Goal: Task Accomplishment & Management: Manage account settings

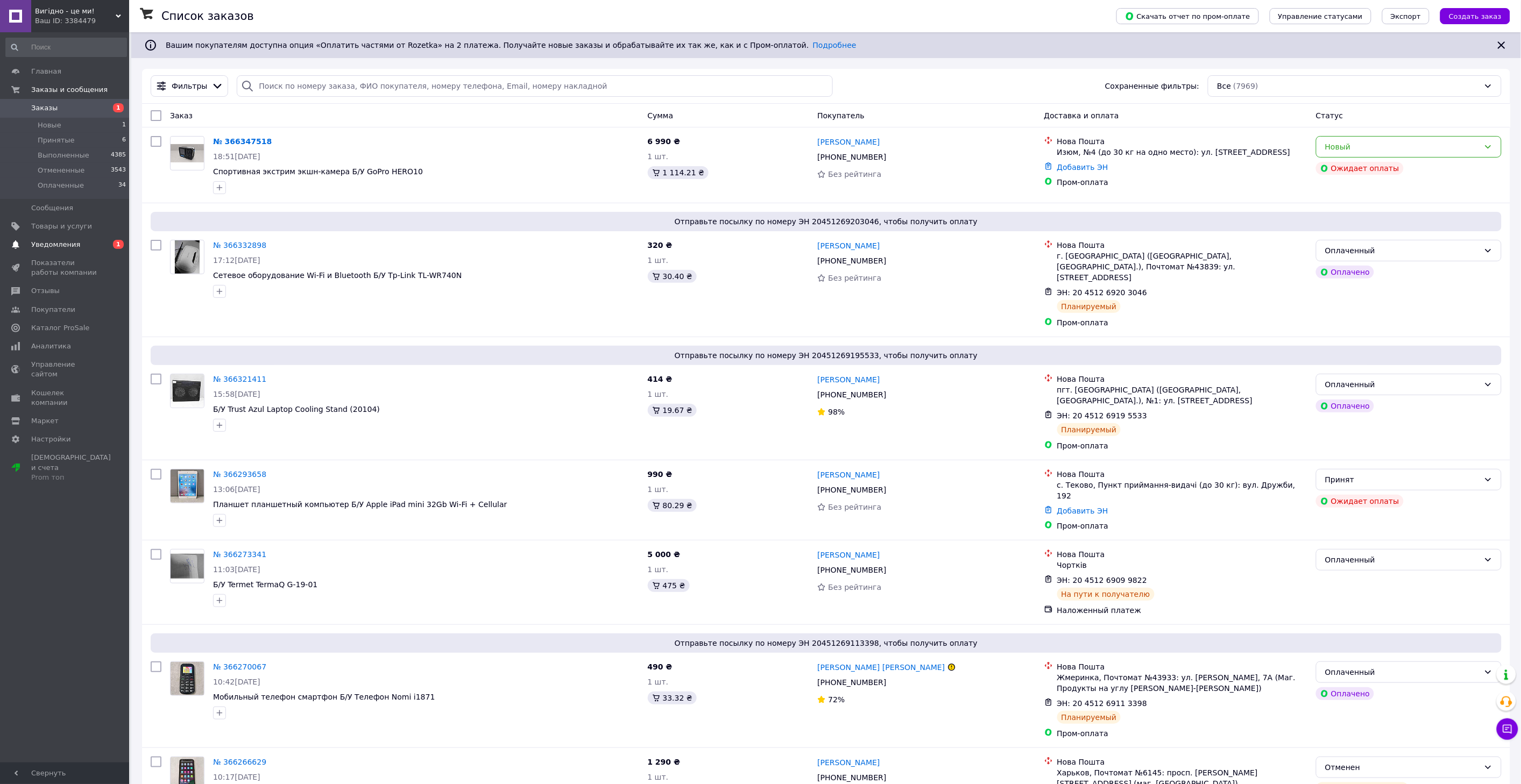
click at [55, 245] on span "Уведомления" at bounding box center [56, 245] width 49 height 10
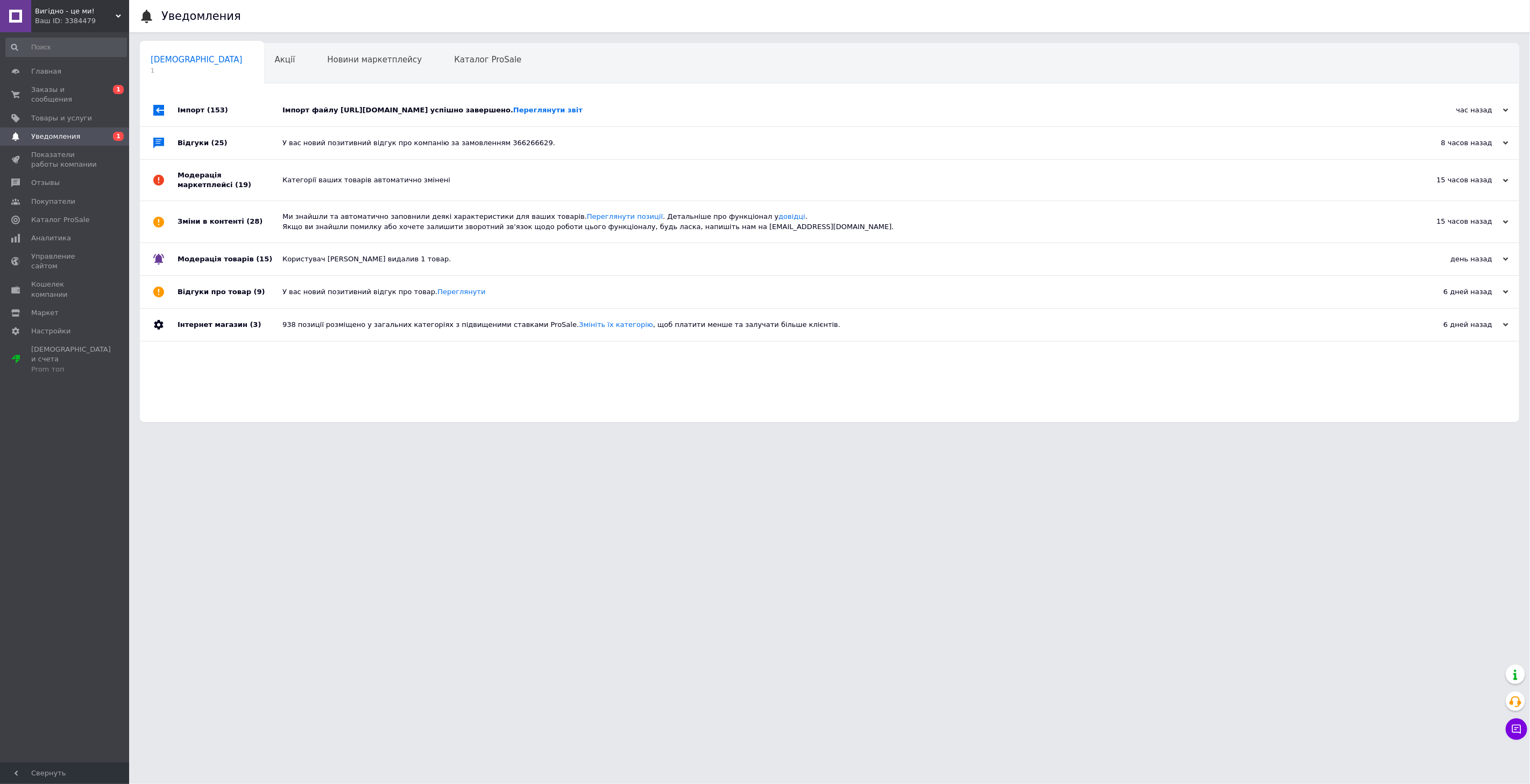
click at [337, 115] on div "Імпорт файлу https://tech.livemovingandstorage.com/foto_cifrobus/xml_export/Pro…" at bounding box center [841, 110] width 1118 height 10
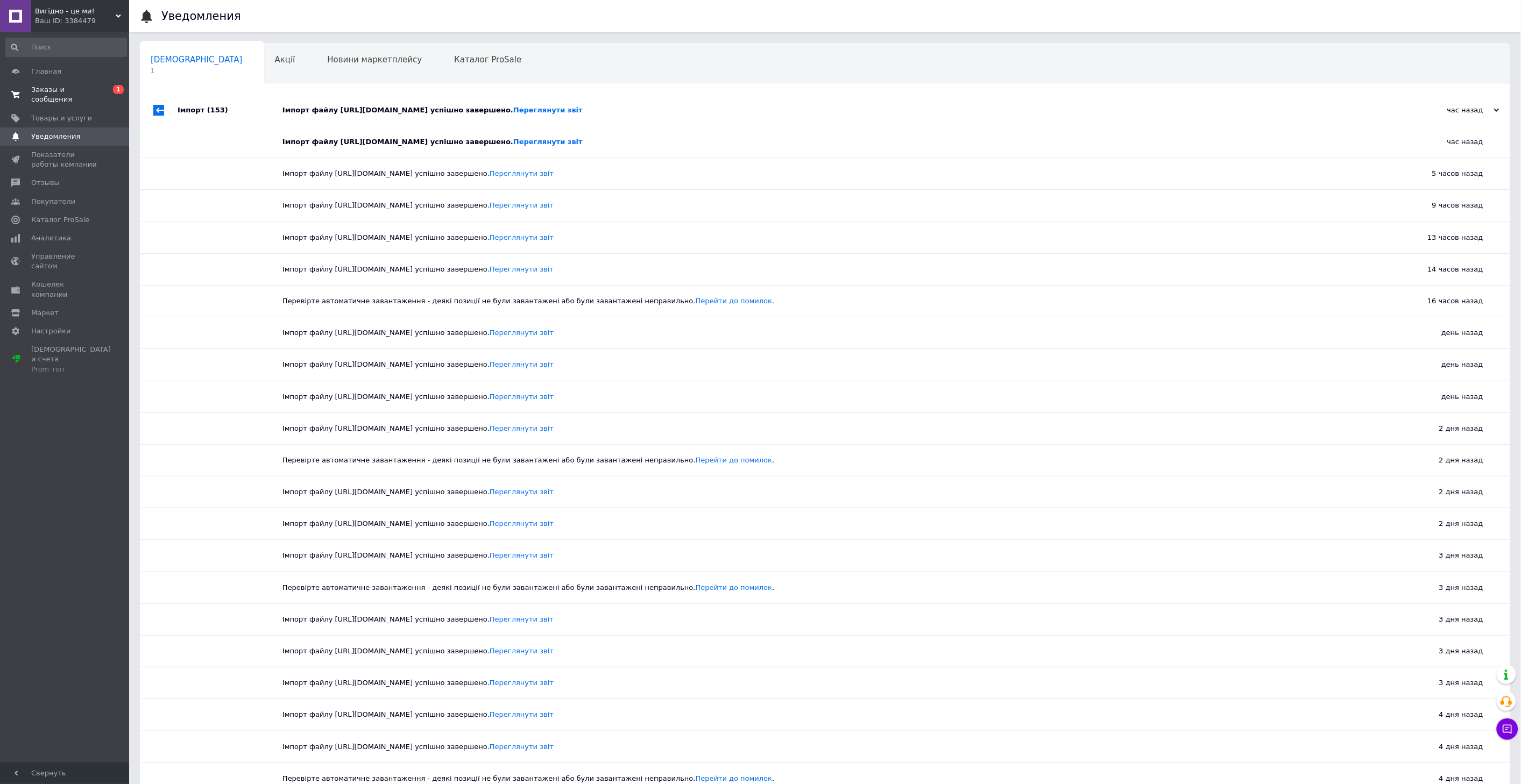
click at [82, 91] on span "Заказы и сообщения" at bounding box center [66, 95] width 68 height 20
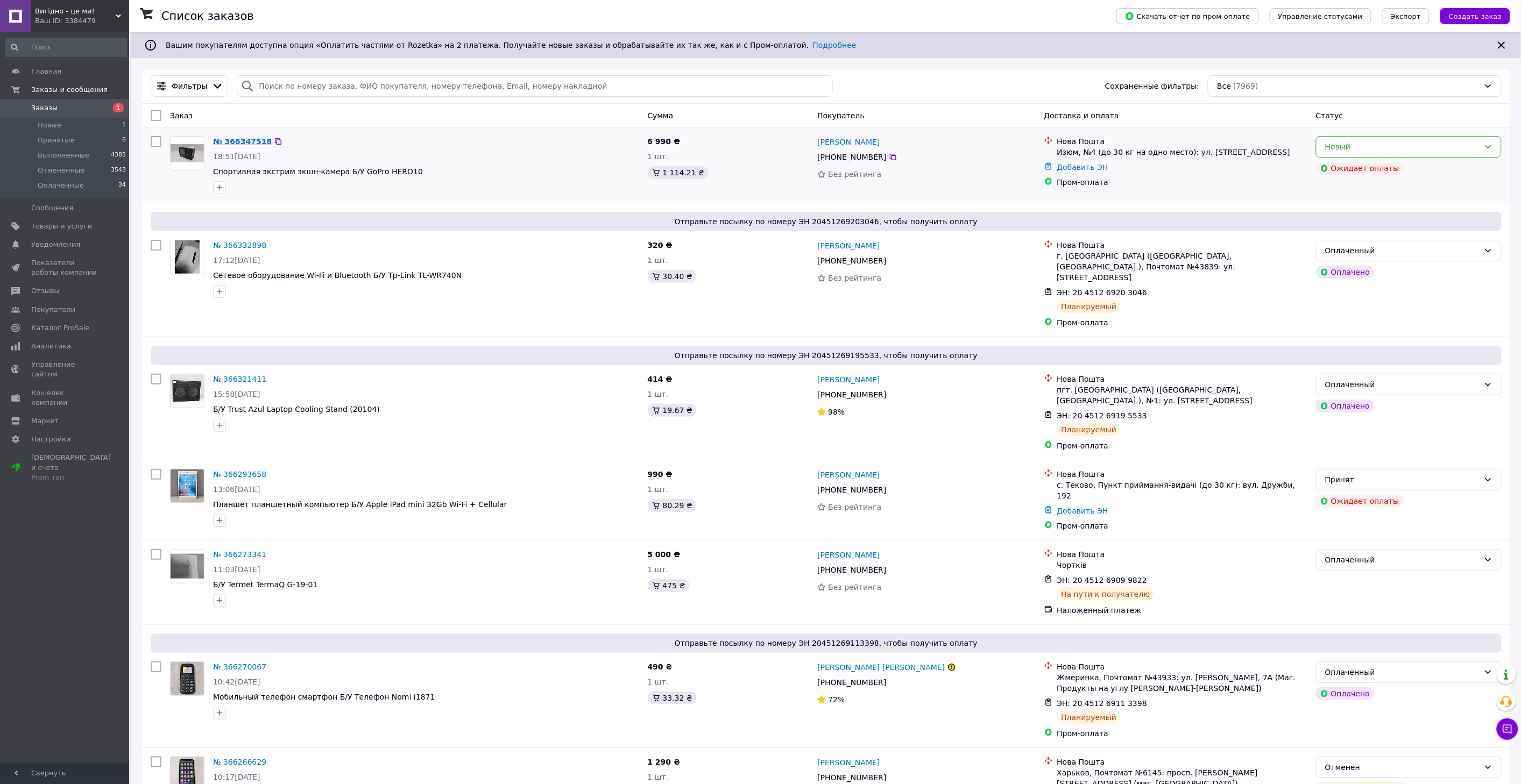
click at [242, 142] on link "№ 366347518" at bounding box center [242, 141] width 58 height 9
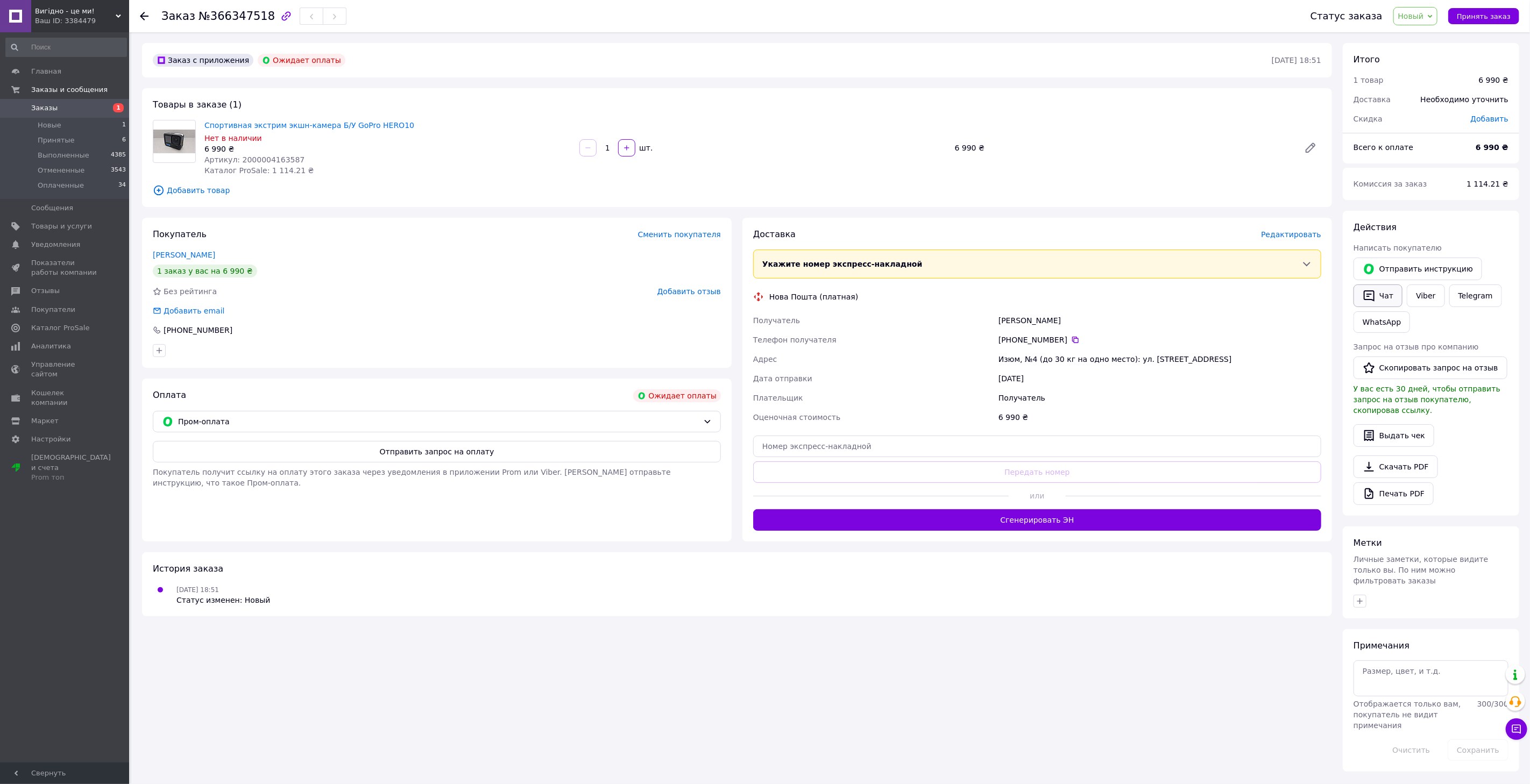
click at [1380, 299] on button "Чат" at bounding box center [1378, 296] width 49 height 22
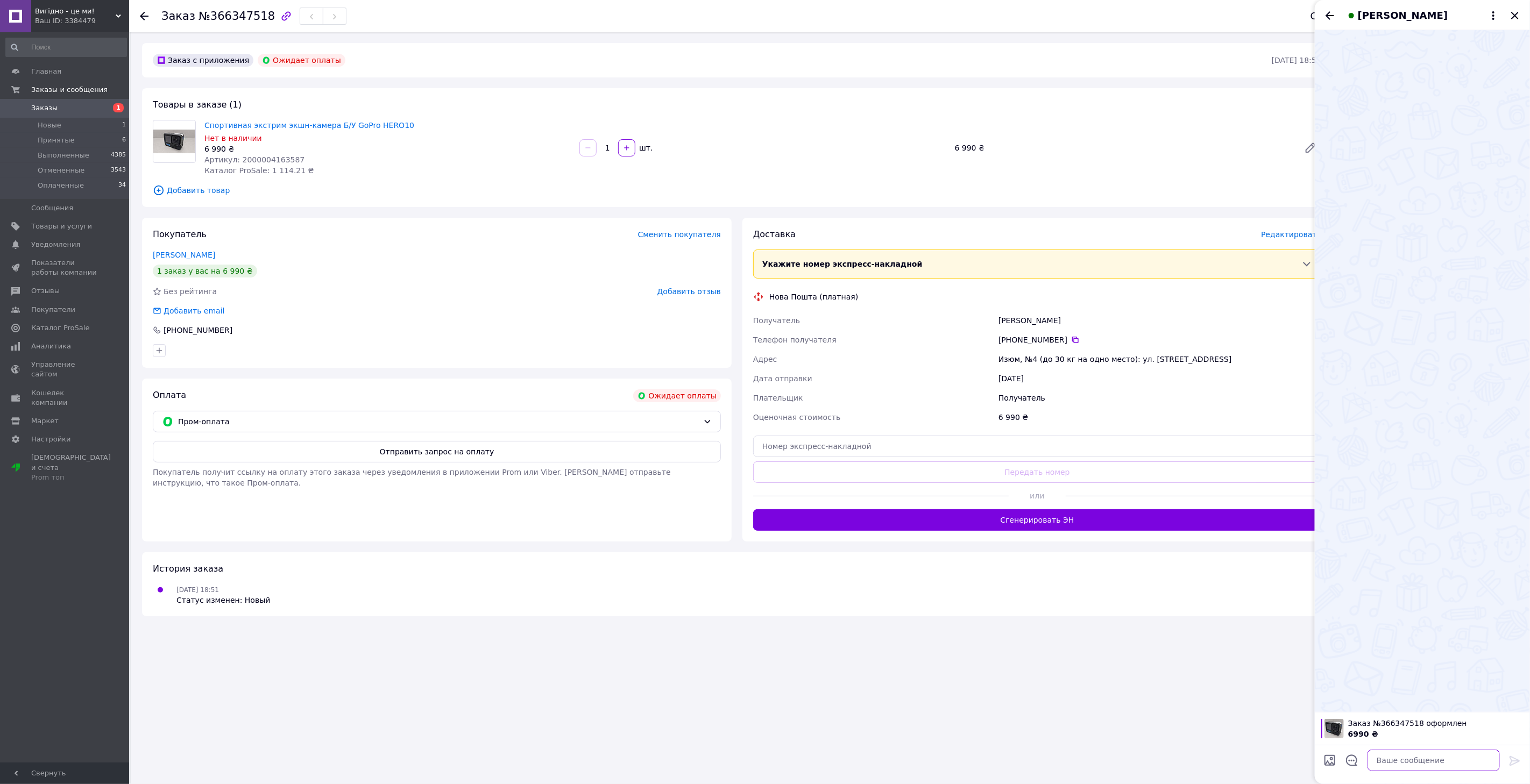
click at [1399, 756] on textarea at bounding box center [1434, 760] width 132 height 22
type textarea "Доброго дня."
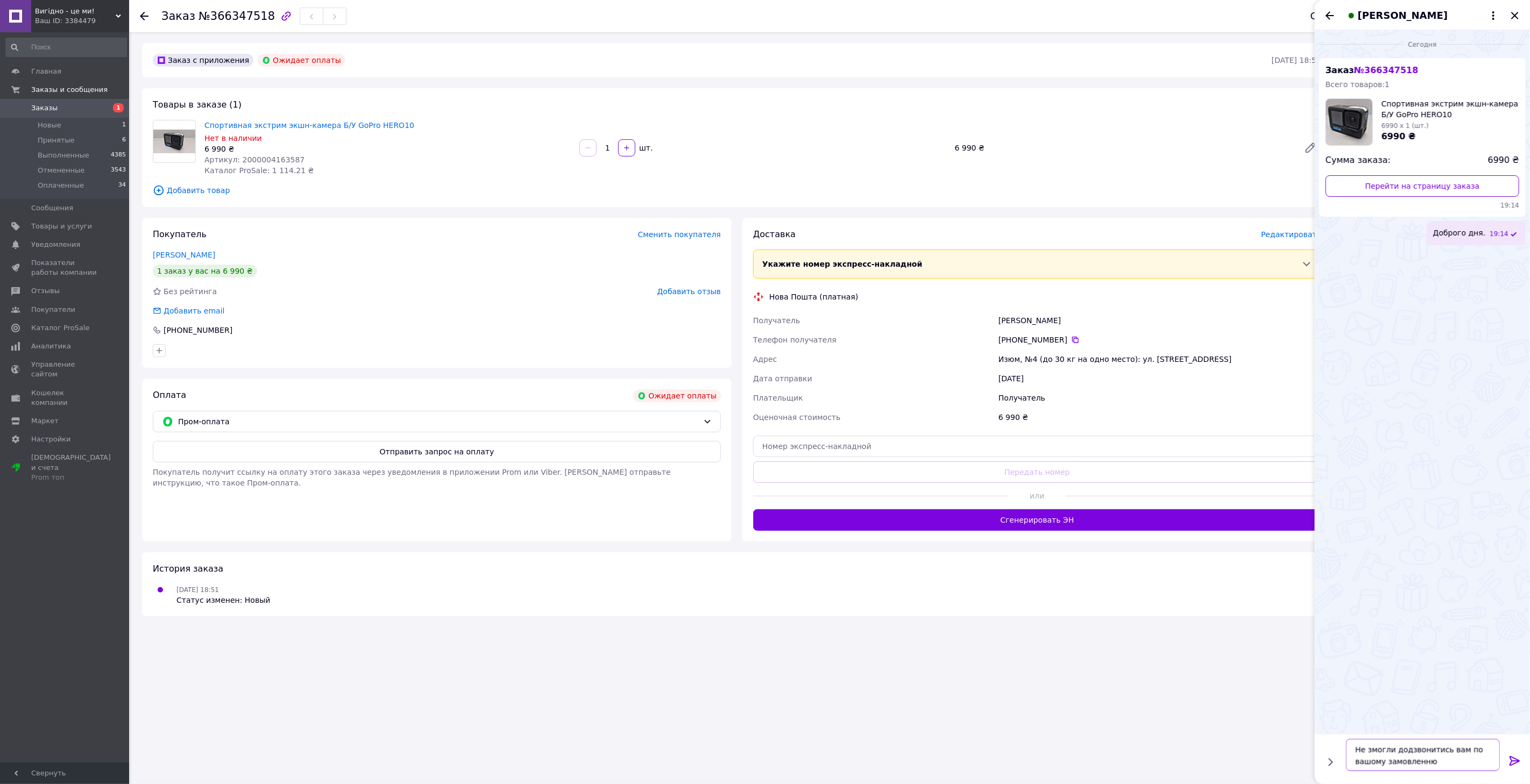
type textarea "Не змогли додзвонитись вам по вашому замовленню."
type textarea "Товар є в наявності. З тим що це вживані товари, його станом та недоліками в ог…"
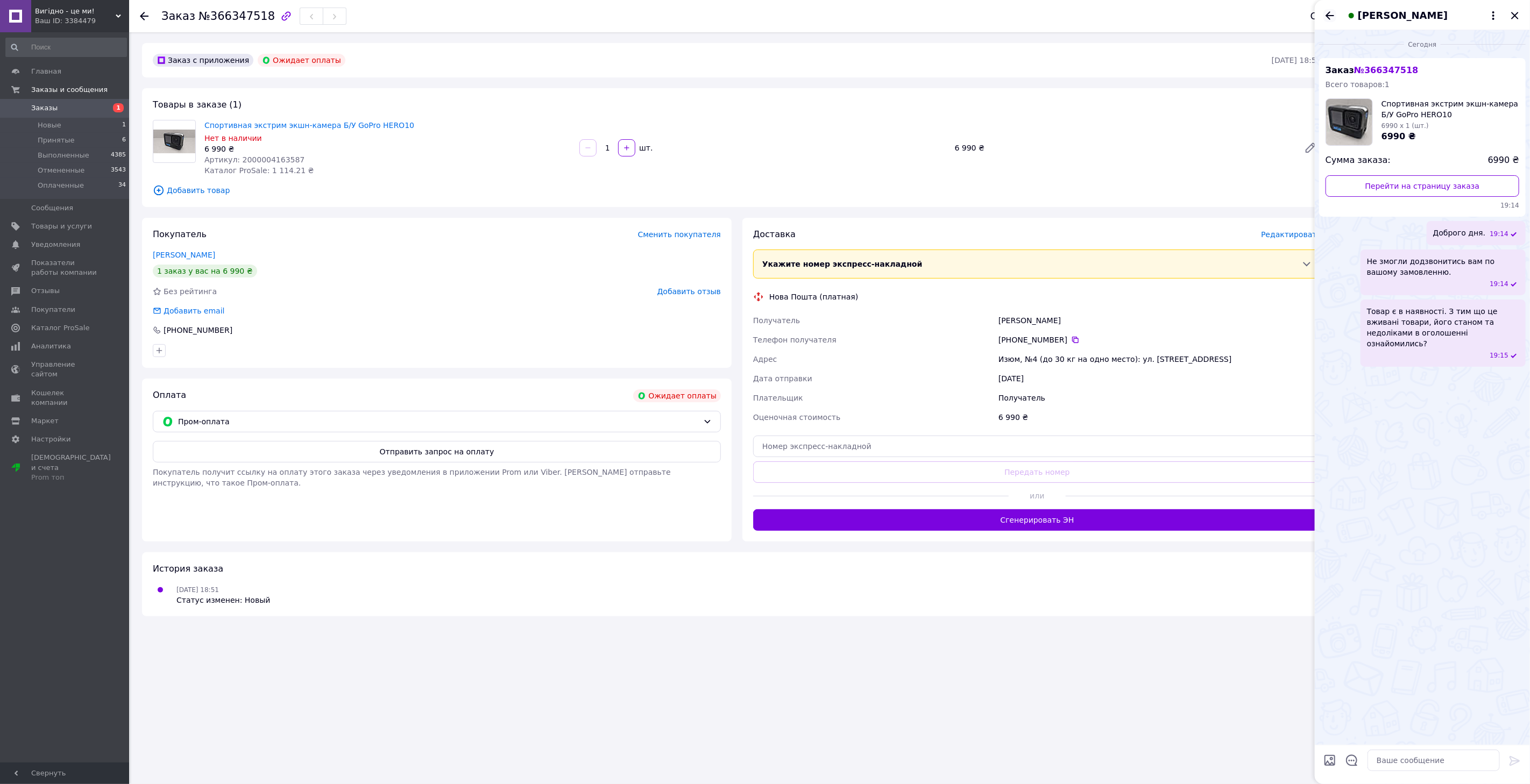
click at [1331, 20] on icon "Назад" at bounding box center [1330, 16] width 13 height 13
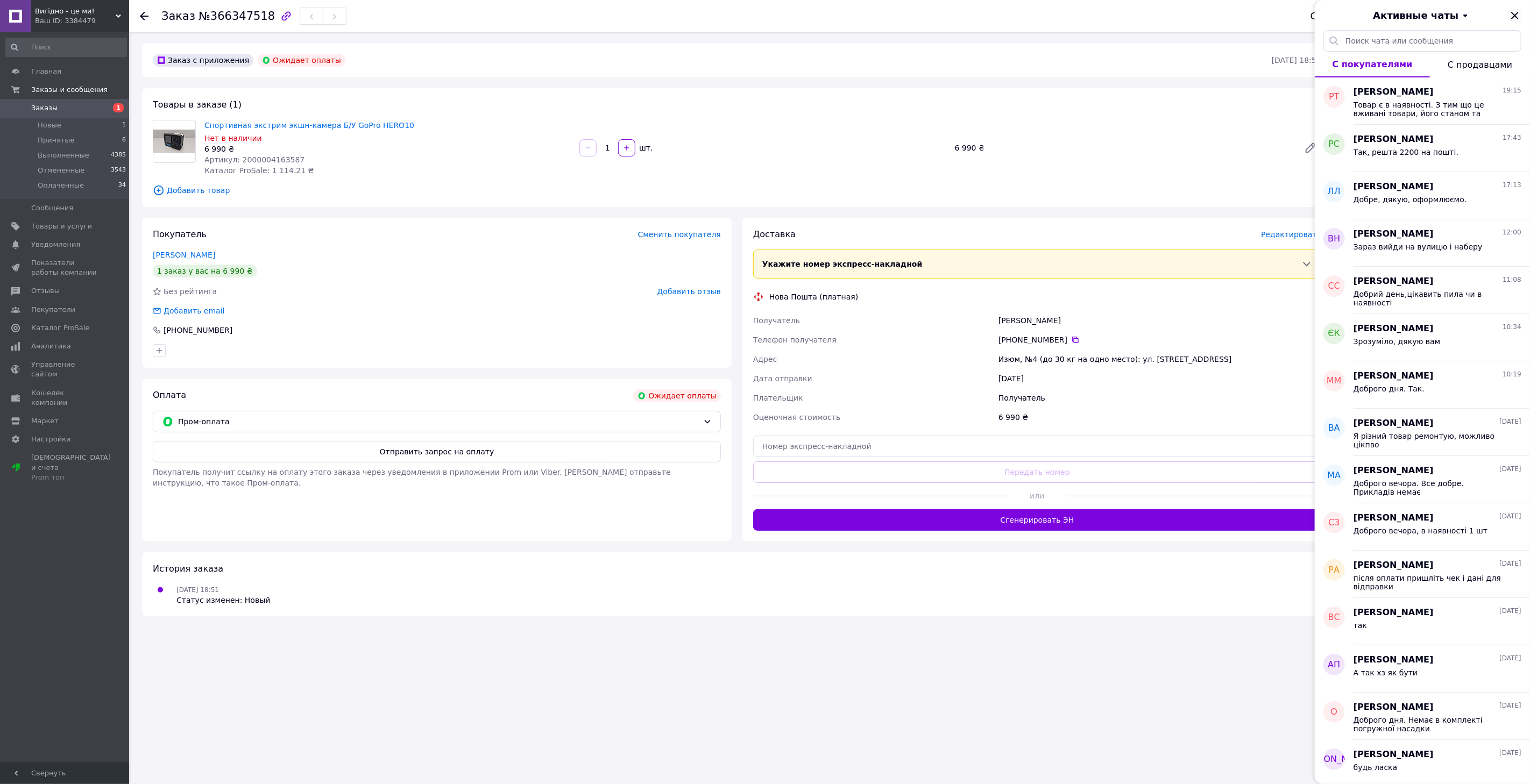
click at [1518, 15] on icon "Закрыть" at bounding box center [1515, 16] width 13 height 13
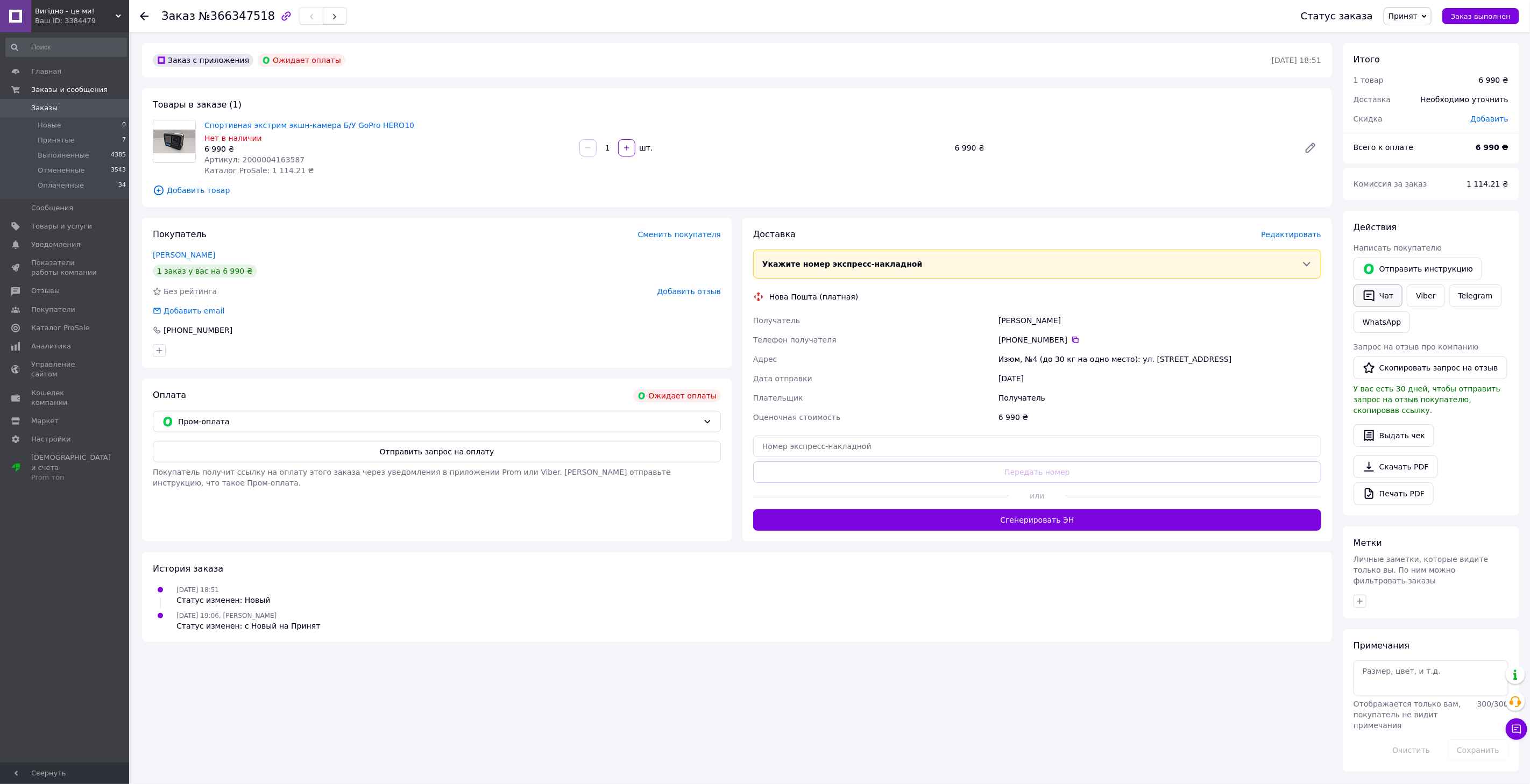
click at [1368, 296] on icon "button" at bounding box center [1369, 296] width 13 height 13
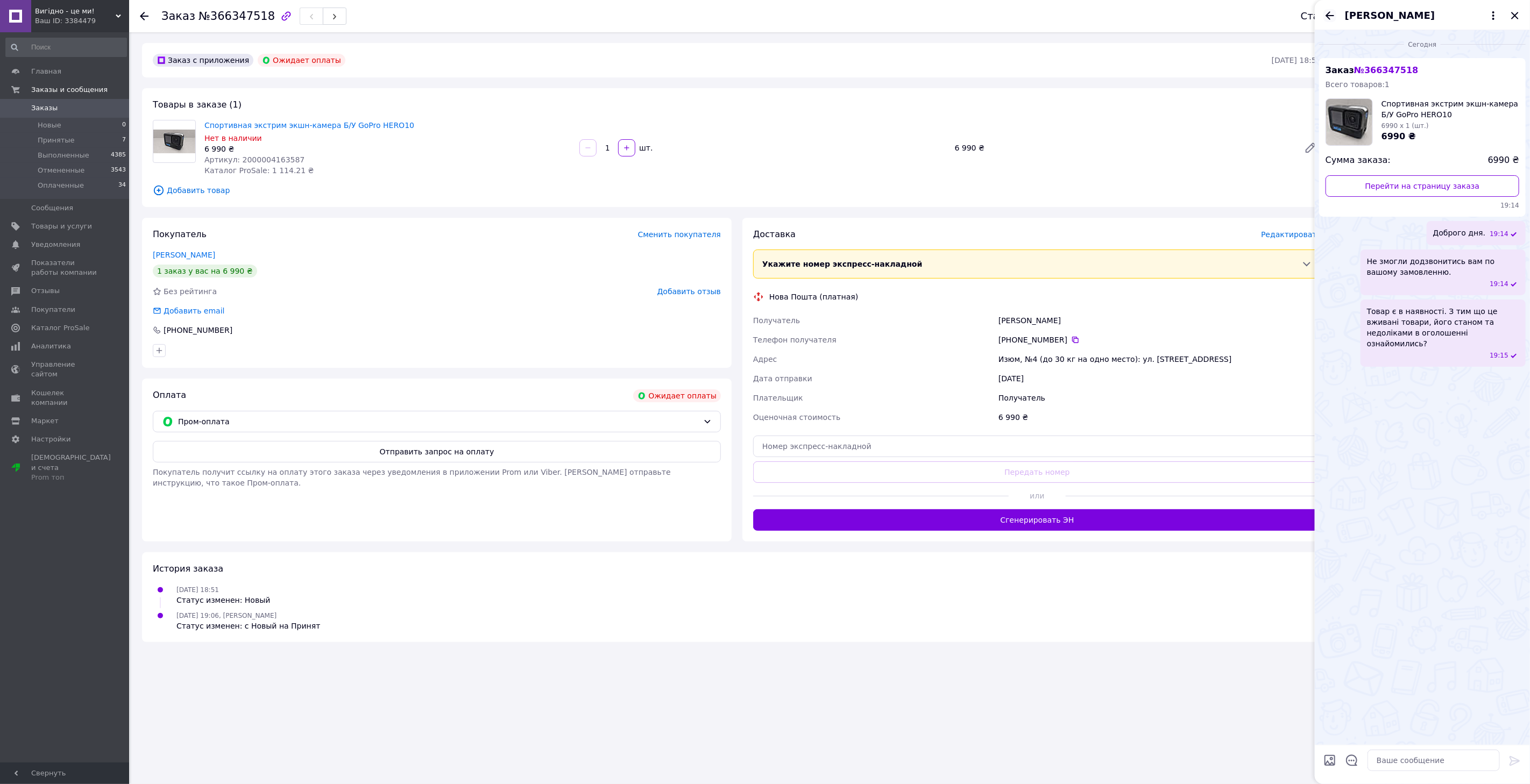
click at [1325, 14] on icon "Назад" at bounding box center [1330, 16] width 13 height 13
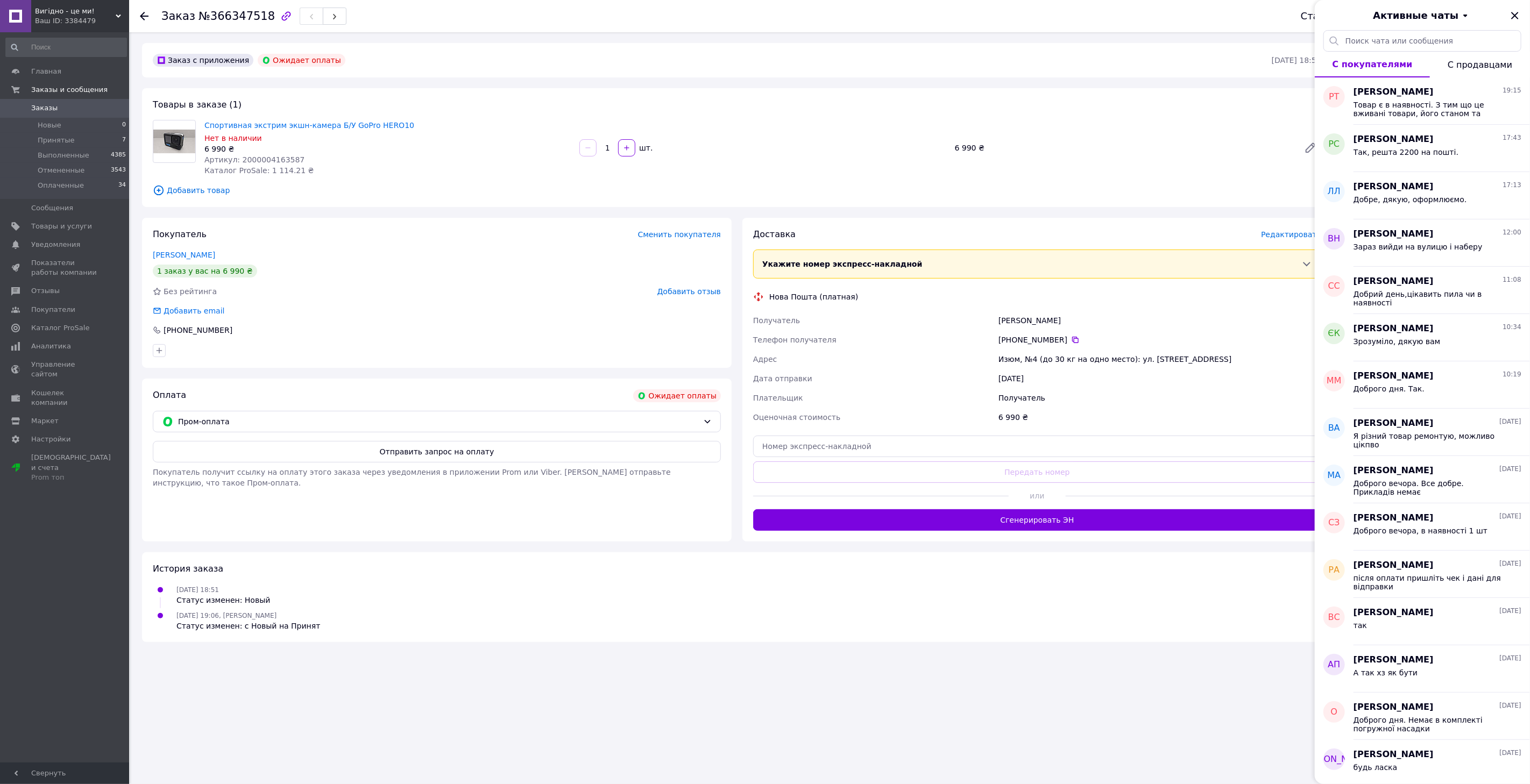
click at [1518, 12] on icon "Закрыть" at bounding box center [1515, 16] width 13 height 13
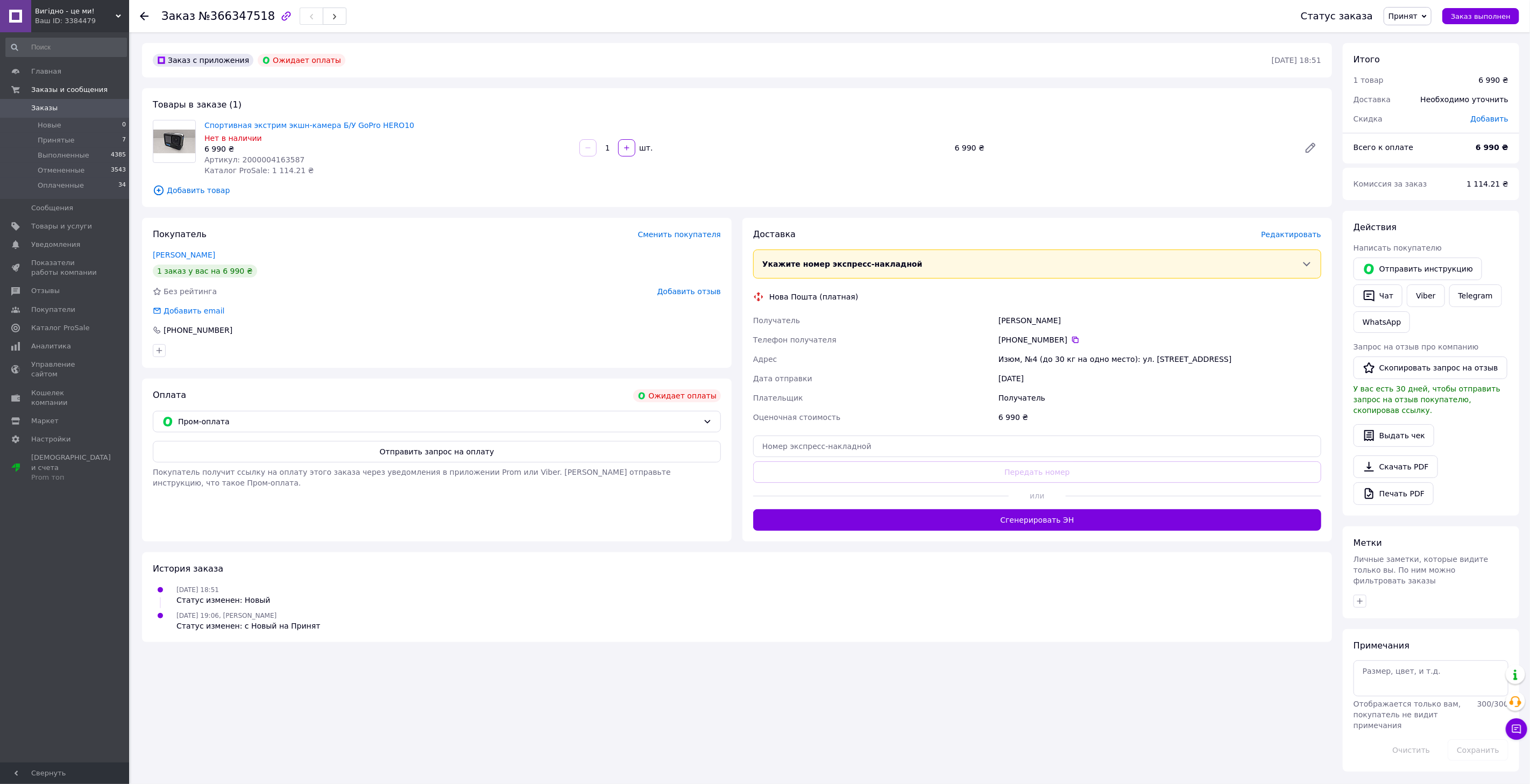
click at [73, 115] on link "Заказы 0" at bounding box center [66, 108] width 132 height 18
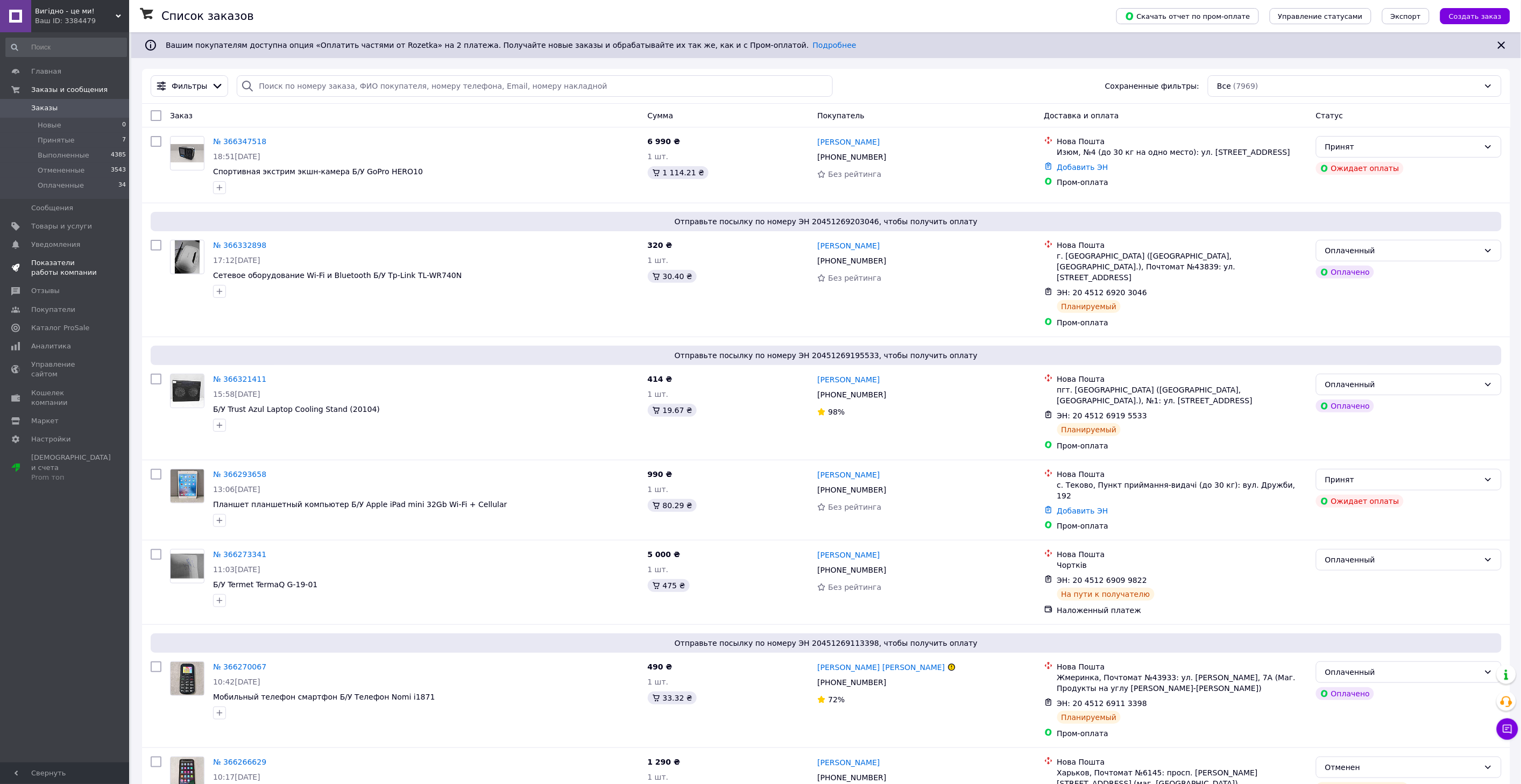
click at [47, 266] on span "Показатели работы компании" at bounding box center [66, 268] width 68 height 20
